Goal: Register for event/course

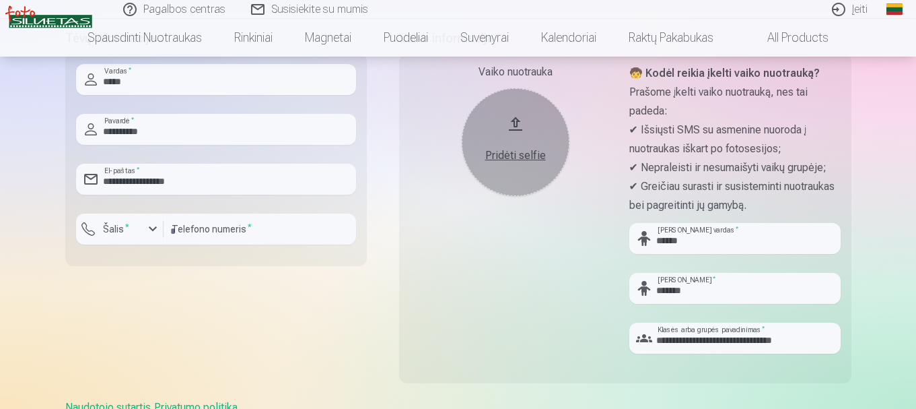
scroll to position [329, 0]
click at [520, 139] on button "Pridėti selfie" at bounding box center [516, 142] width 108 height 108
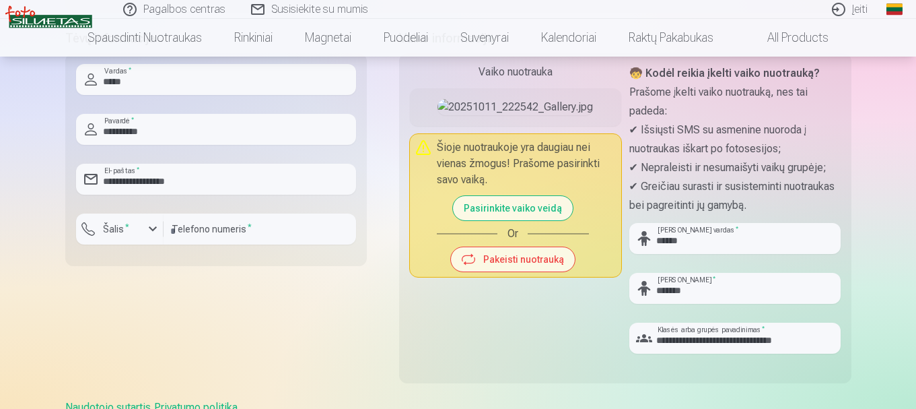
click at [513, 220] on button "Pasirinkite vaiko veidą" at bounding box center [513, 208] width 120 height 24
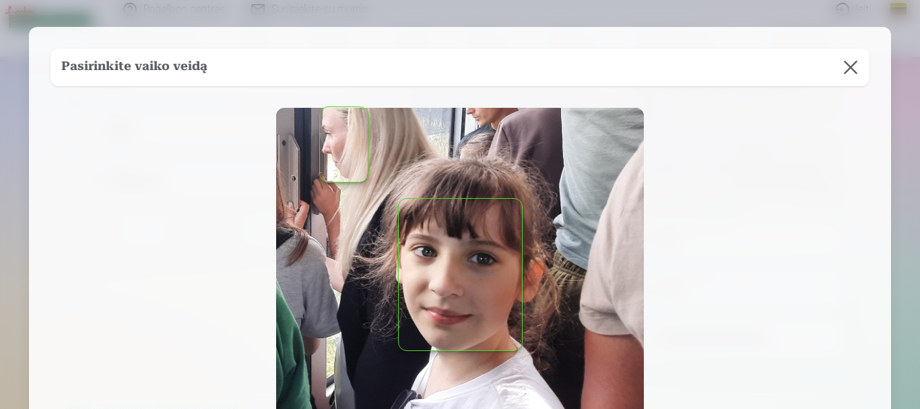
click at [483, 299] on button "button" at bounding box center [460, 274] width 123 height 151
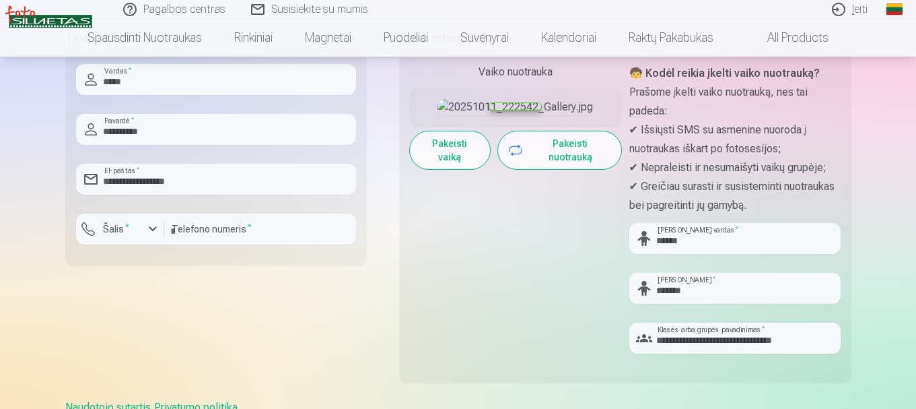
click at [577, 289] on div "Vaiko nuotrauka Pridėti selfie Pakeisti vaiką Pakeisti nuotrauką" at bounding box center [515, 214] width 211 height 300
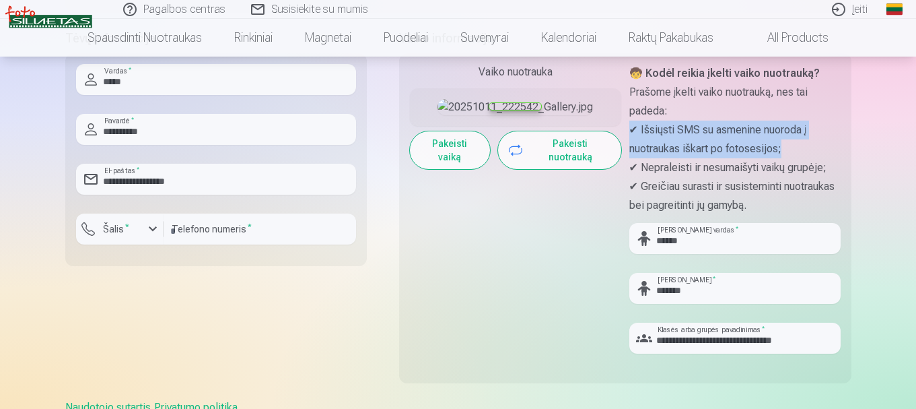
drag, startPoint x: 915, startPoint y: 141, endPoint x: 916, endPoint y: 107, distance: 33.7
click at [916, 107] on div "Pagalbos centras Susisiekite su mumis Įeiti Global Lithuanian (lt) English (en)…" at bounding box center [458, 282] width 916 height 1223
click at [882, 145] on div "Pagalbos centras Susisiekite su mumis Įeiti Global Lithuanian (lt) English (en)…" at bounding box center [458, 282] width 916 height 1223
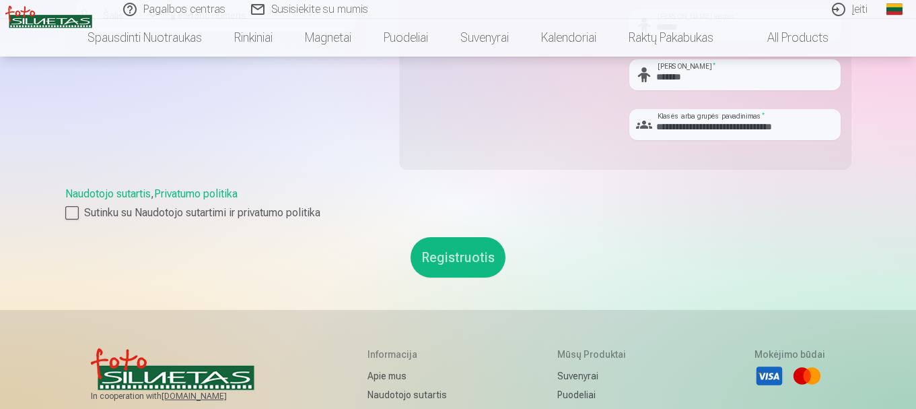
scroll to position [547, 0]
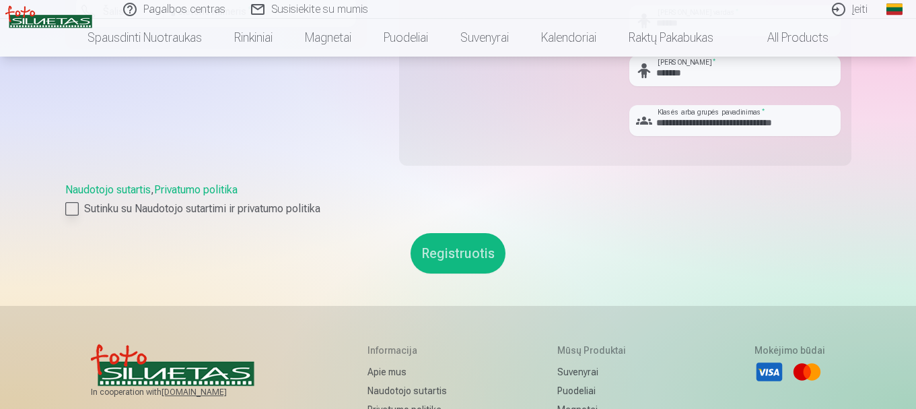
click at [73, 209] on div at bounding box center [71, 208] width 13 height 13
click at [456, 263] on button "Registruotis" at bounding box center [458, 253] width 95 height 40
click at [463, 249] on button "Registruotis" at bounding box center [458, 253] width 95 height 40
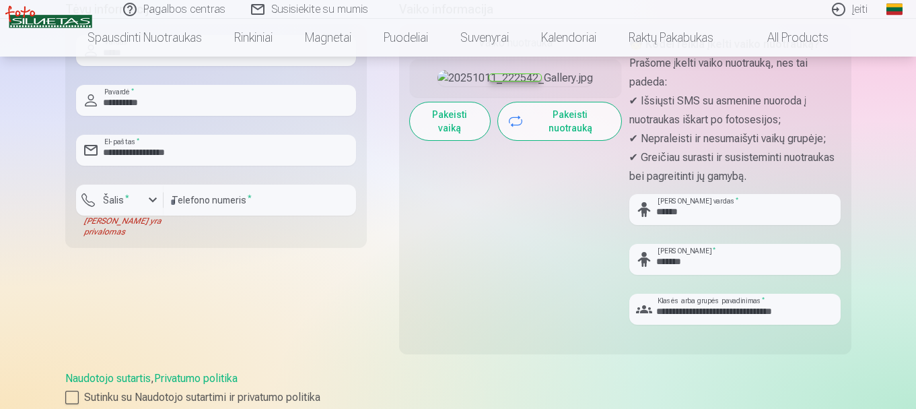
scroll to position [296, 0]
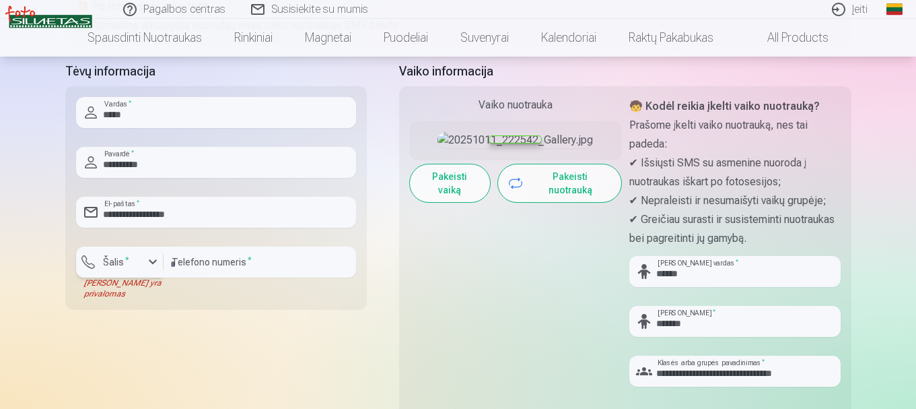
click at [149, 261] on div "button" at bounding box center [153, 262] width 16 height 16
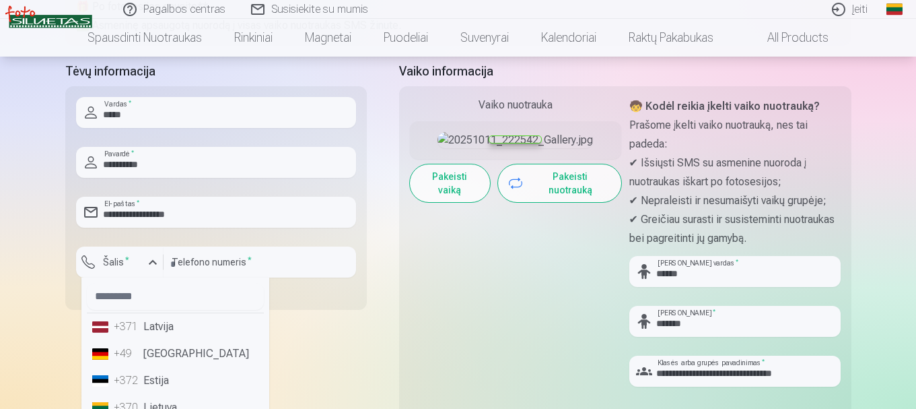
scroll to position [309, 0]
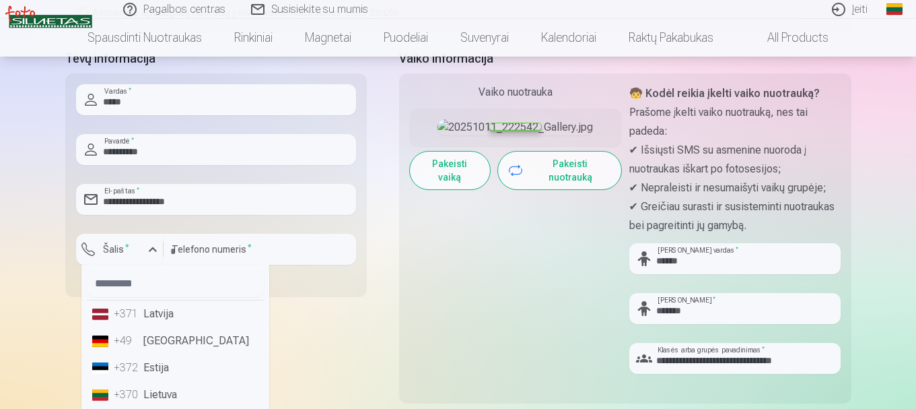
click at [164, 401] on li "+370 Lietuva" at bounding box center [175, 394] width 177 height 27
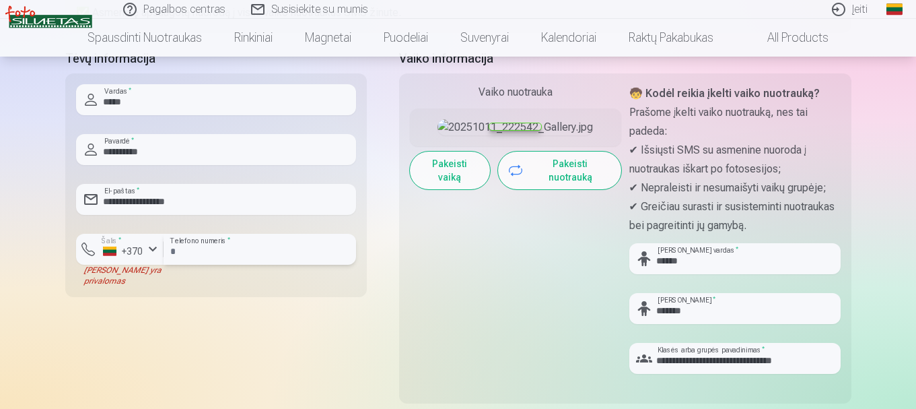
click at [176, 249] on input "*********" at bounding box center [260, 249] width 193 height 31
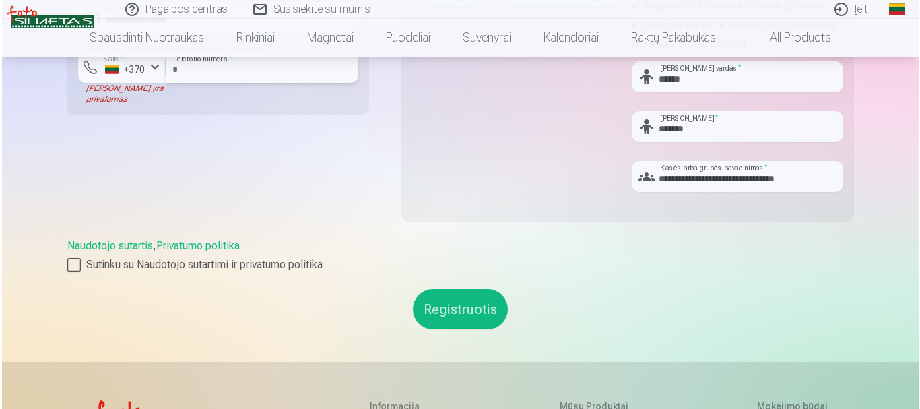
scroll to position [485, 0]
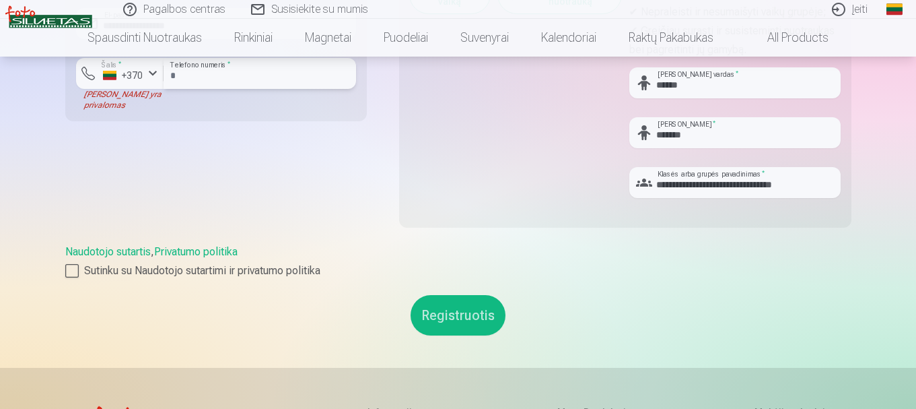
type input "********"
click at [451, 313] on button "Registruotis" at bounding box center [458, 315] width 95 height 40
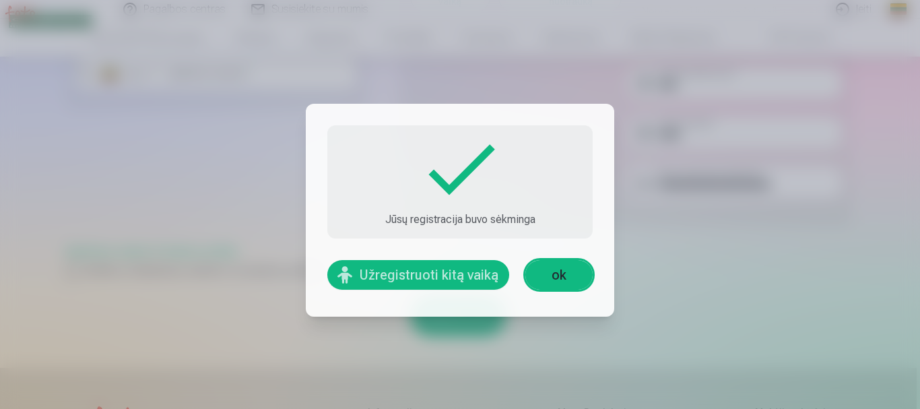
click at [555, 275] on link "ok" at bounding box center [558, 275] width 67 height 30
